Goal: Obtain resource: Obtain resource

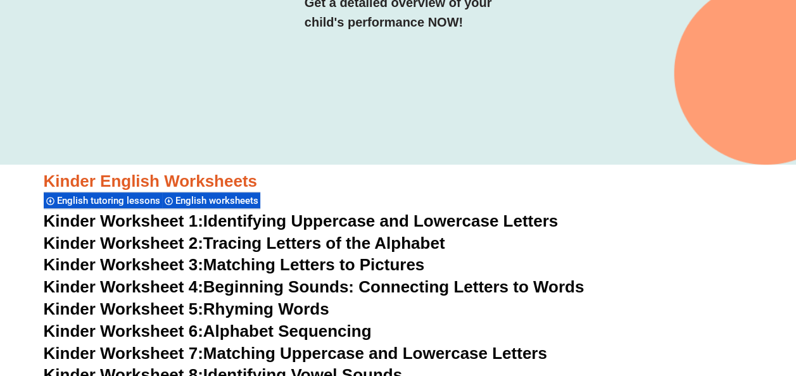
scroll to position [316, 0]
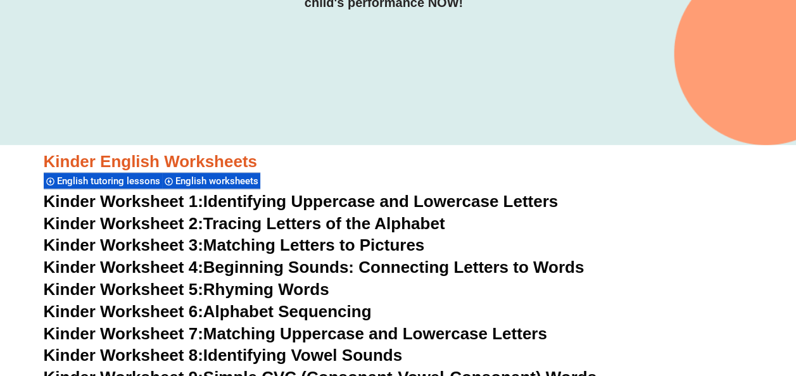
click at [265, 200] on link "Kinder Worksheet 1: Identifying Uppercase and Lowercase Letters" at bounding box center [301, 201] width 515 height 19
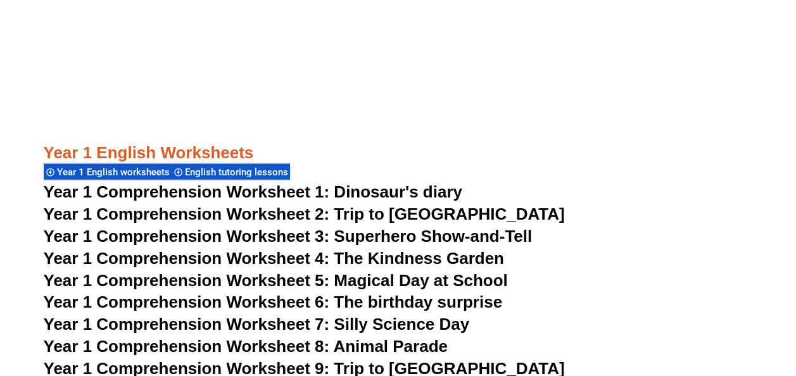
scroll to position [1519, 0]
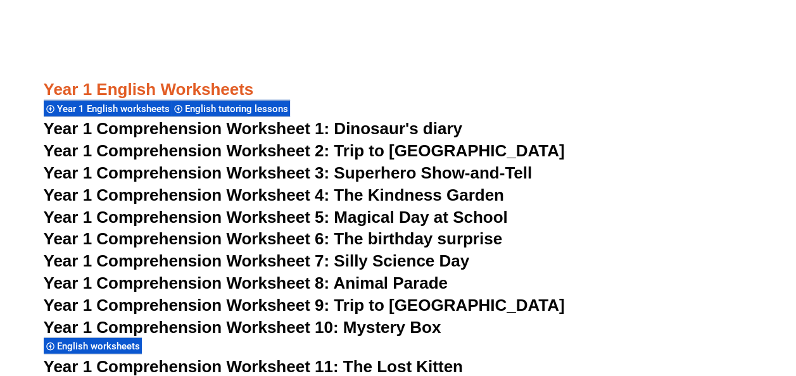
click at [234, 123] on span "Year 1 Comprehension Worksheet 1: Dinosaur's diary" at bounding box center [253, 128] width 418 height 19
click at [249, 150] on span "Year 1 Comprehension Worksheet 2: Trip to [GEOGRAPHIC_DATA]" at bounding box center [304, 150] width 521 height 19
click at [389, 173] on span "Year 1 Comprehension Worksheet 3: Superhero Show-and-Tell" at bounding box center [288, 172] width 489 height 19
click at [324, 194] on span "Year 1 Comprehension Worksheet 4: The Kindness Garden" at bounding box center [274, 194] width 460 height 19
click at [284, 216] on span "Year 1 Comprehension Worksheet 5: Magical Day at School" at bounding box center [276, 217] width 464 height 19
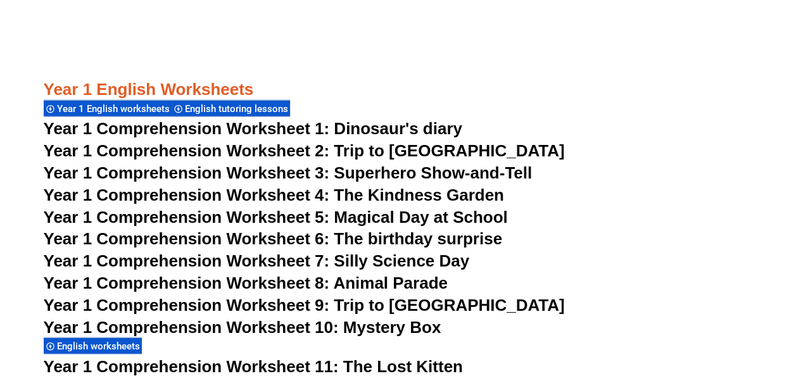
click at [243, 236] on span "Year 1 Comprehension Worksheet 6: The birthday surprise" at bounding box center [273, 238] width 458 height 19
click at [256, 258] on span "Year 1 Comprehension Worksheet 7: Silly Science Day" at bounding box center [257, 260] width 426 height 19
click at [178, 280] on span "Year 1 Comprehension Worksheet 8: Animal Parade" at bounding box center [246, 282] width 404 height 19
drag, startPoint x: 210, startPoint y: 305, endPoint x: 220, endPoint y: 299, distance: 11.4
click at [210, 305] on span "Year 1 Comprehension Worksheet 9: Trip to [GEOGRAPHIC_DATA]" at bounding box center [304, 305] width 521 height 19
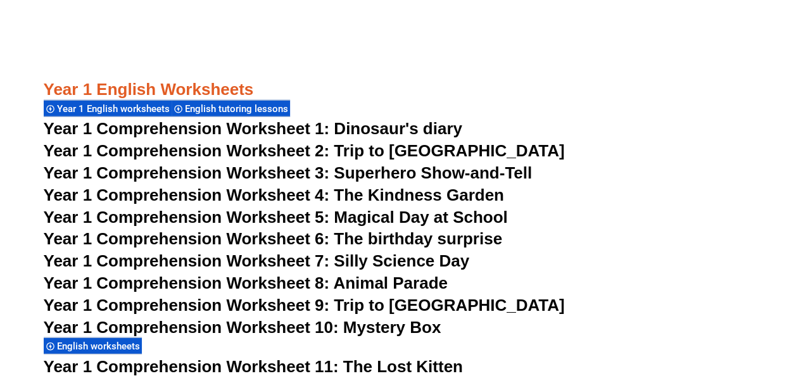
click at [198, 328] on span "Year 1 Comprehension Worksheet 10: Mystery Box" at bounding box center [243, 327] width 398 height 19
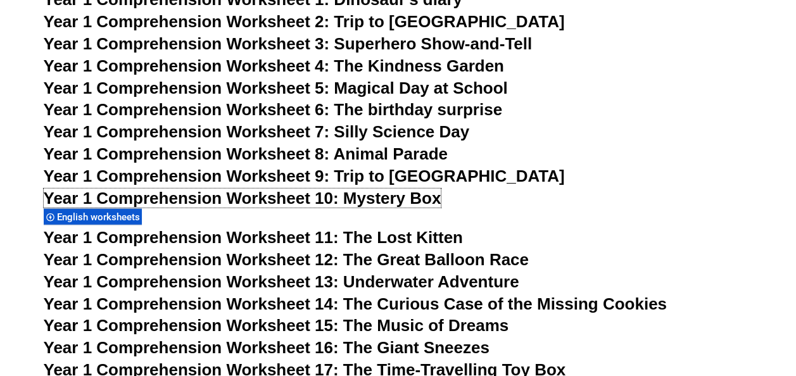
scroll to position [1646, 0]
